Goal: Information Seeking & Learning: Check status

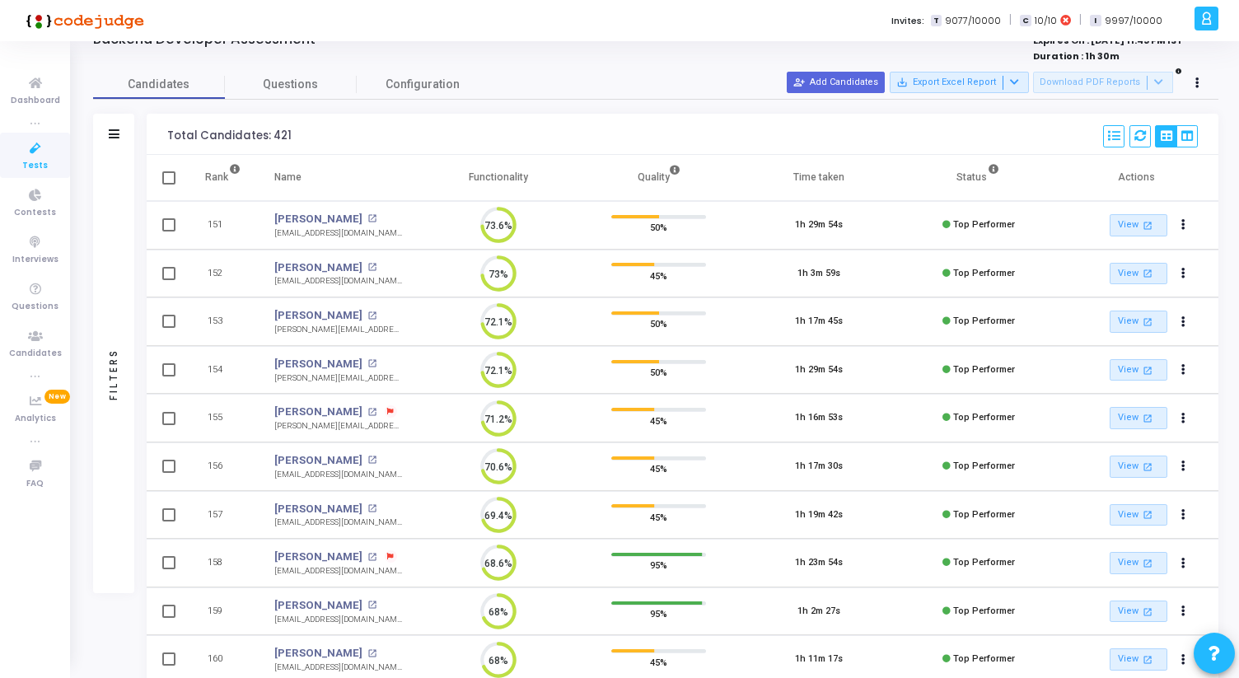
click at [34, 144] on icon at bounding box center [35, 148] width 35 height 21
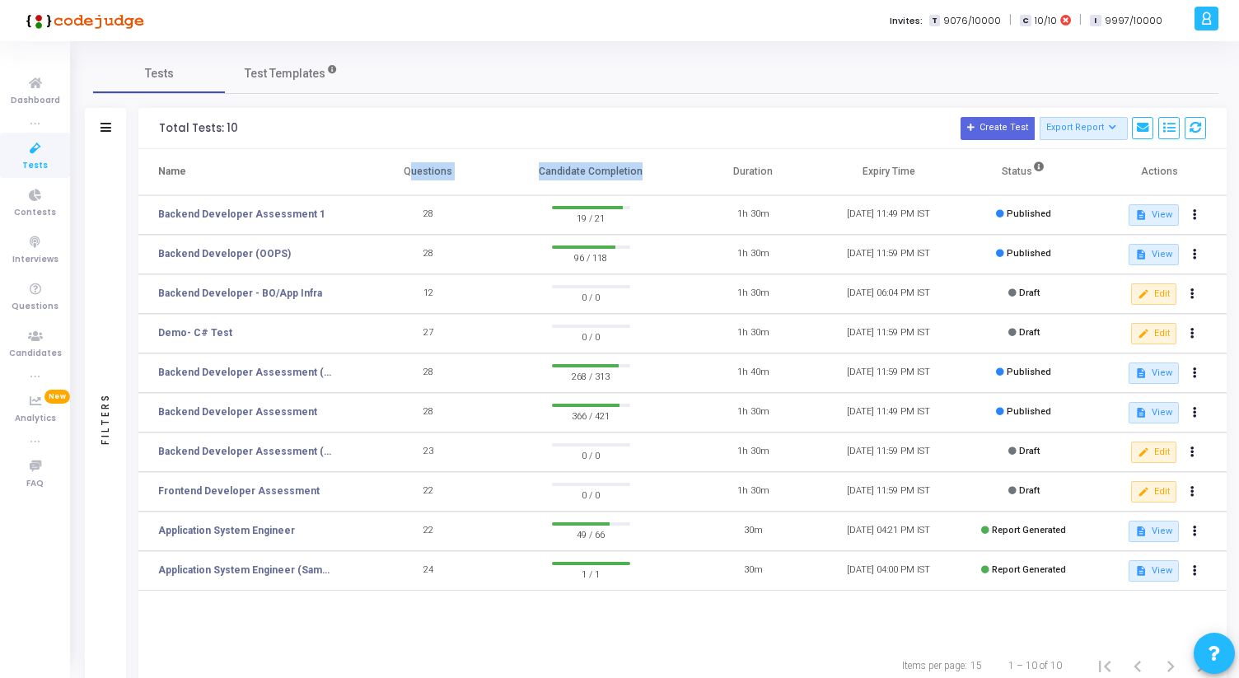
drag, startPoint x: 405, startPoint y: 172, endPoint x: 635, endPoint y: 175, distance: 229.8
click at [635, 175] on tr "Name Questions Candidate Completion Duration Expiry Time Status Actions" at bounding box center [682, 172] width 1088 height 46
click at [635, 175] on th "Candidate Completion" at bounding box center [590, 172] width 189 height 46
drag, startPoint x: 639, startPoint y: 175, endPoint x: 398, endPoint y: 166, distance: 241.5
click at [398, 166] on tr "Name Questions Candidate Completion Duration Expiry Time Status Actions" at bounding box center [682, 172] width 1088 height 46
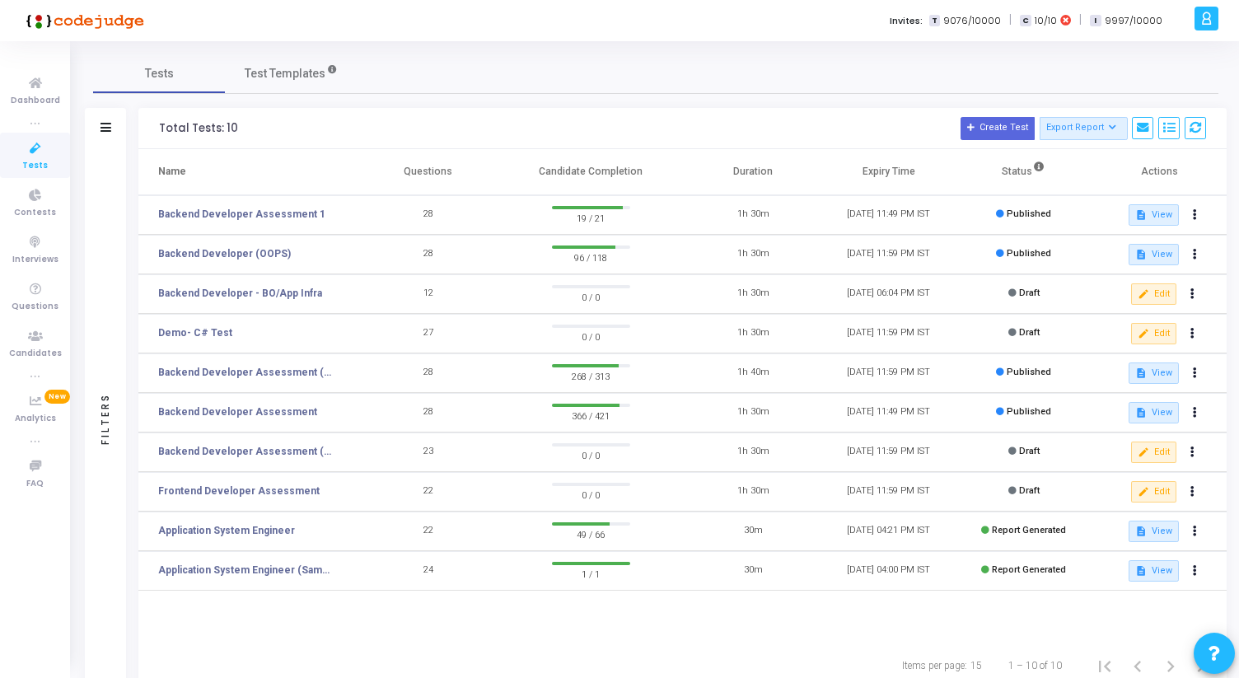
click at [398, 166] on th "Questions" at bounding box center [428, 172] width 135 height 46
click at [269, 408] on link "Backend Developer Assessment" at bounding box center [237, 411] width 159 height 15
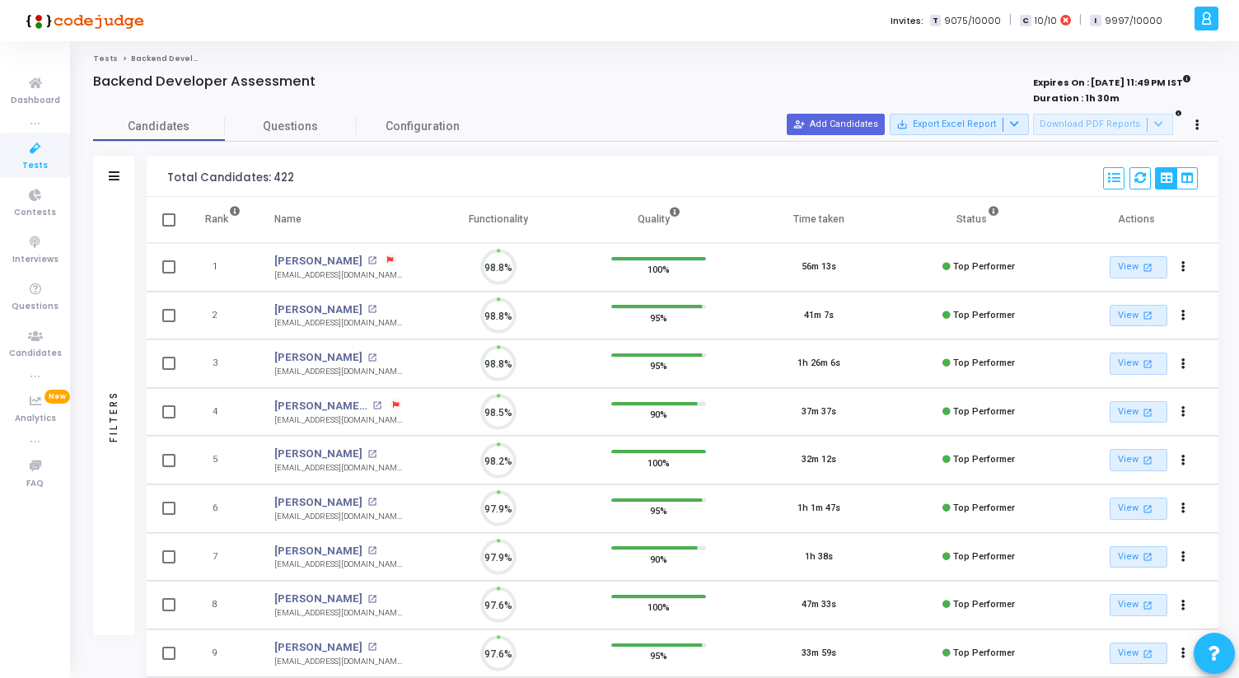
scroll to position [35, 42]
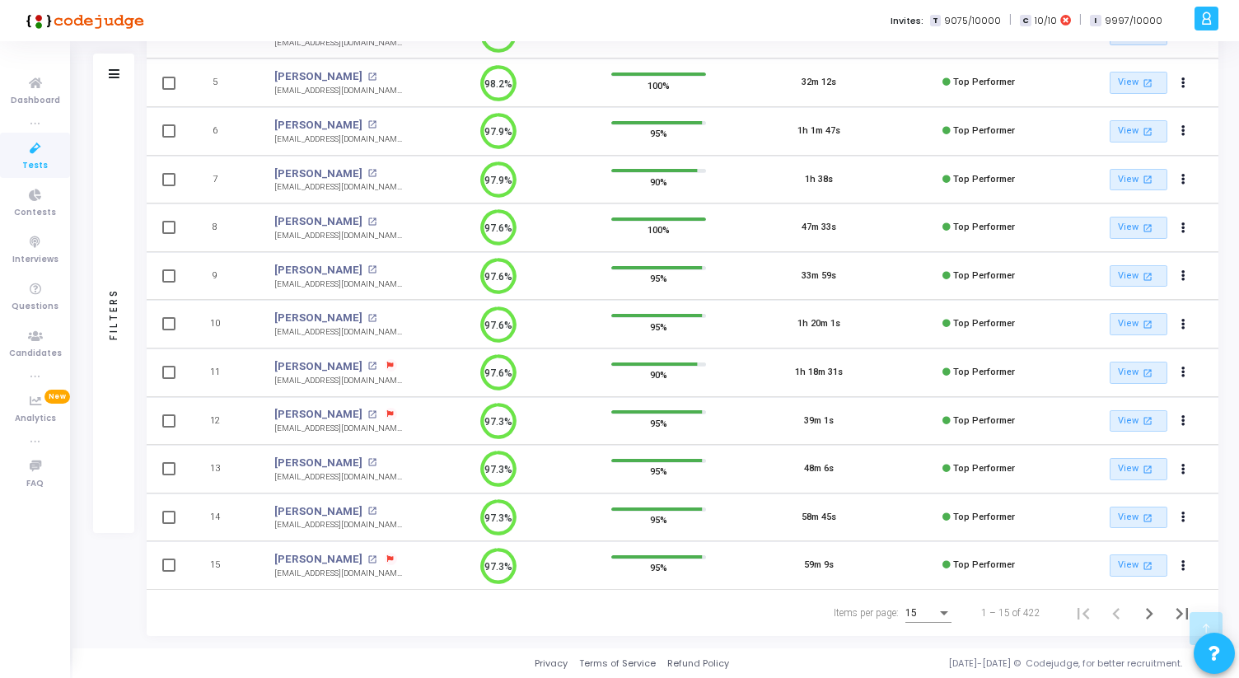
click at [941, 609] on div "Items per page:" at bounding box center [943, 612] width 15 height 13
click at [935, 601] on span "50" at bounding box center [929, 604] width 46 height 30
click at [1150, 617] on icon "Next page" at bounding box center [1148, 613] width 23 height 23
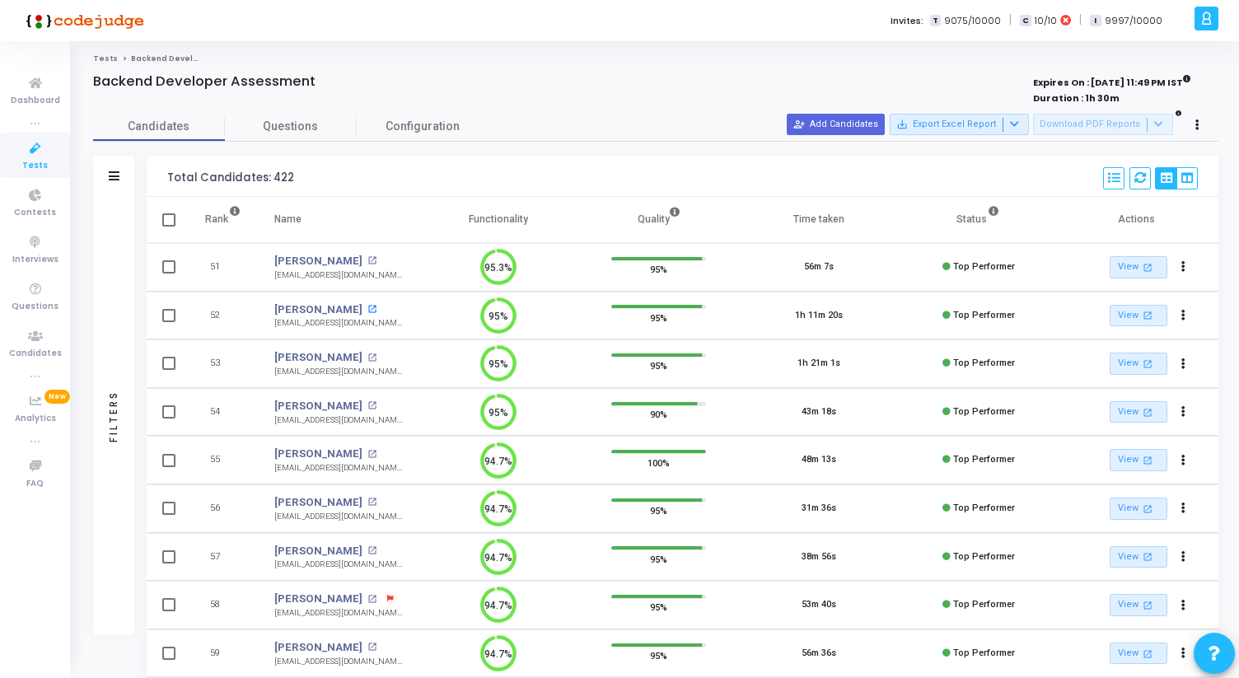
click at [376, 310] on mat-icon "open_in_new" at bounding box center [371, 309] width 9 height 9
click at [35, 159] on span "Tests" at bounding box center [35, 166] width 26 height 14
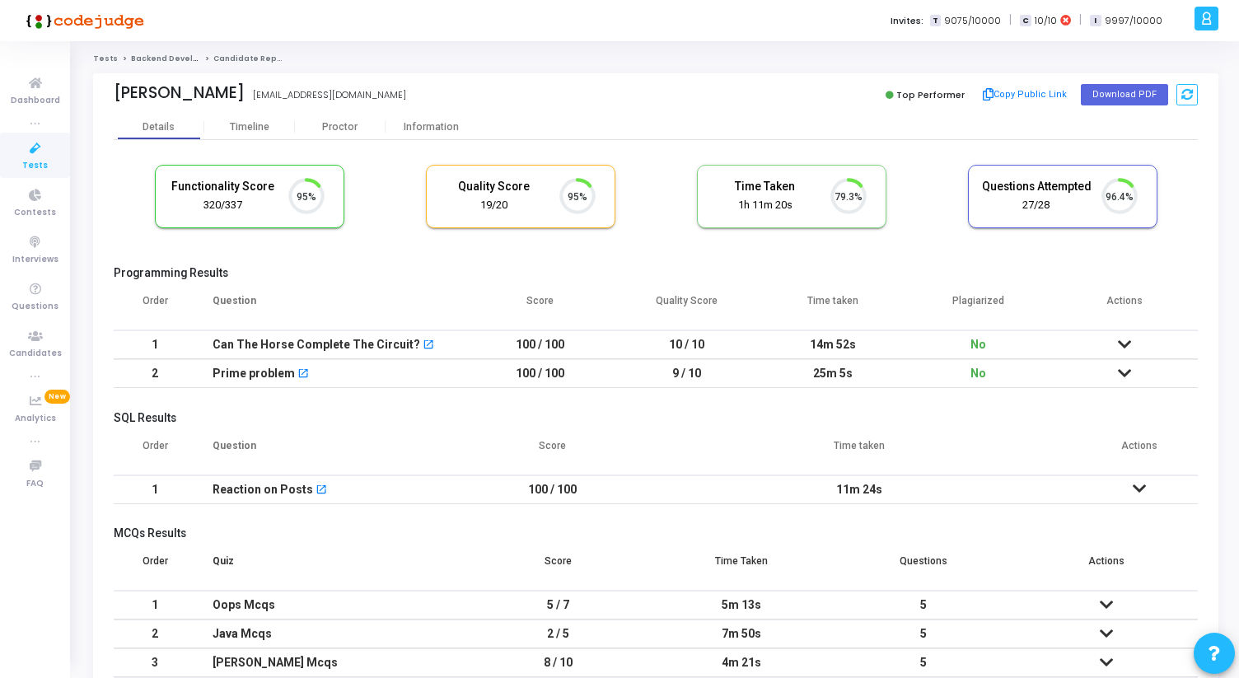
scroll to position [35, 42]
click at [431, 141] on div "Functionality Score 320/337 95% Quality Score 19/20 95% Time Taken calculated o…" at bounding box center [656, 442] width 1084 height 604
click at [431, 132] on div "Information" at bounding box center [430, 127] width 91 height 12
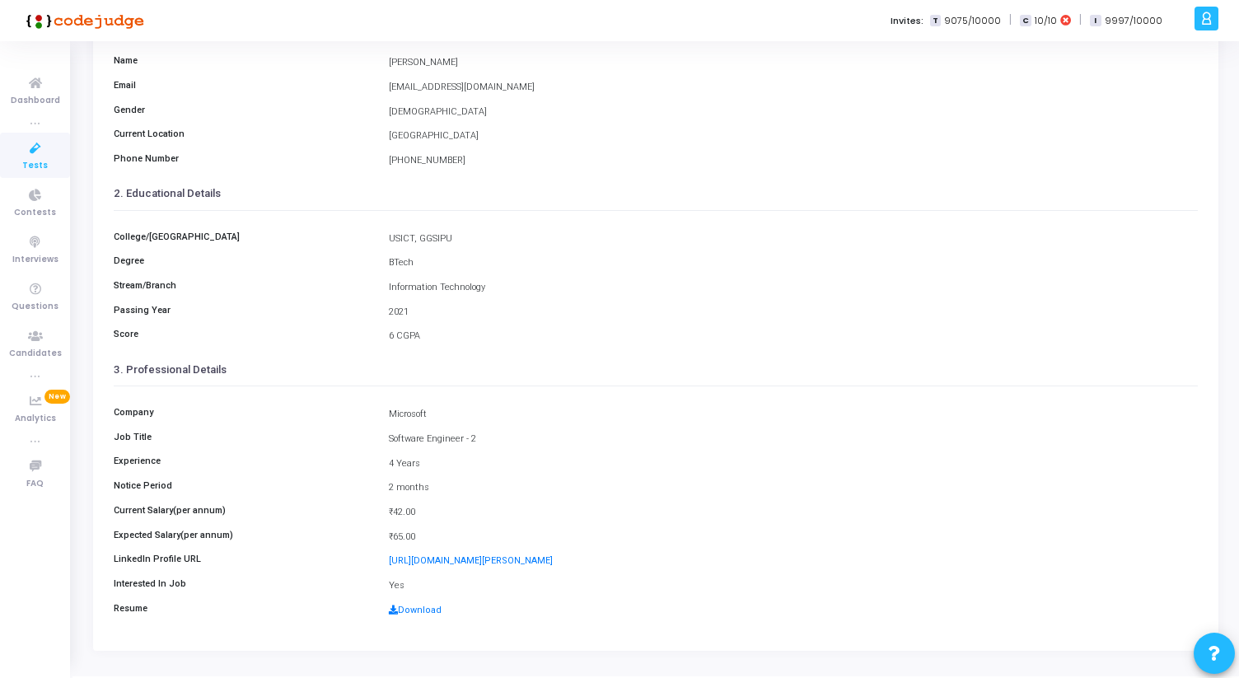
scroll to position [158, 0]
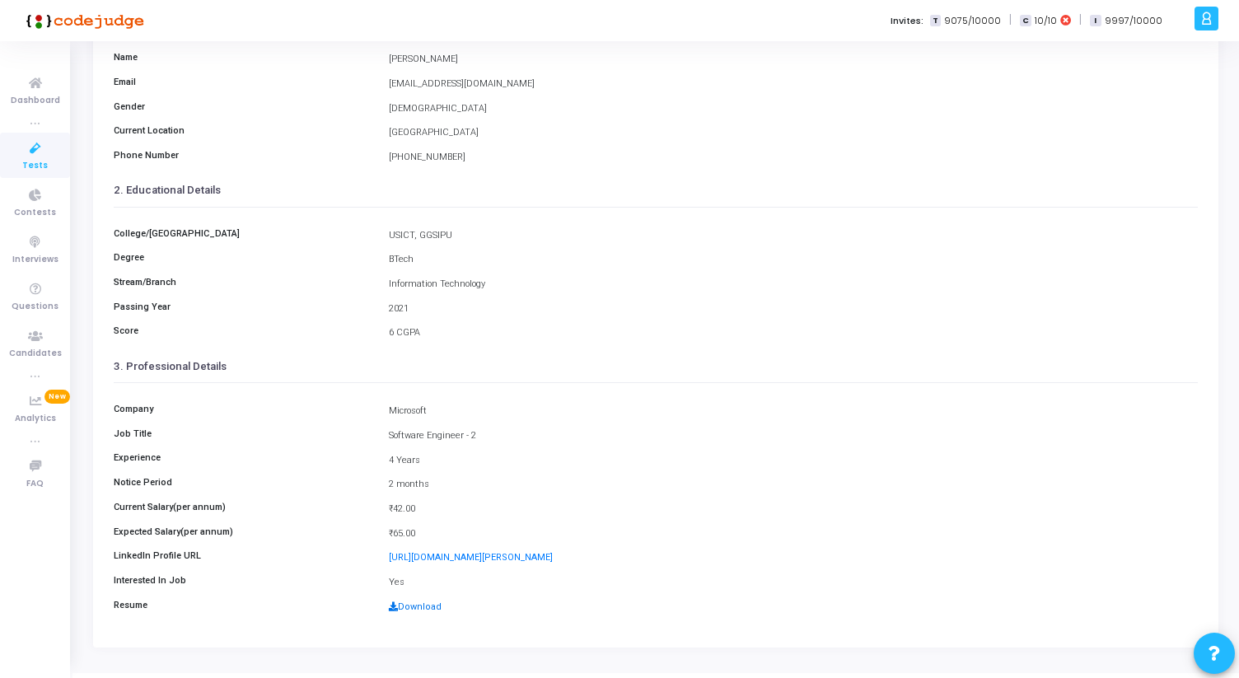
click at [409, 604] on link "Download" at bounding box center [415, 606] width 53 height 11
